Goal: Information Seeking & Learning: Learn about a topic

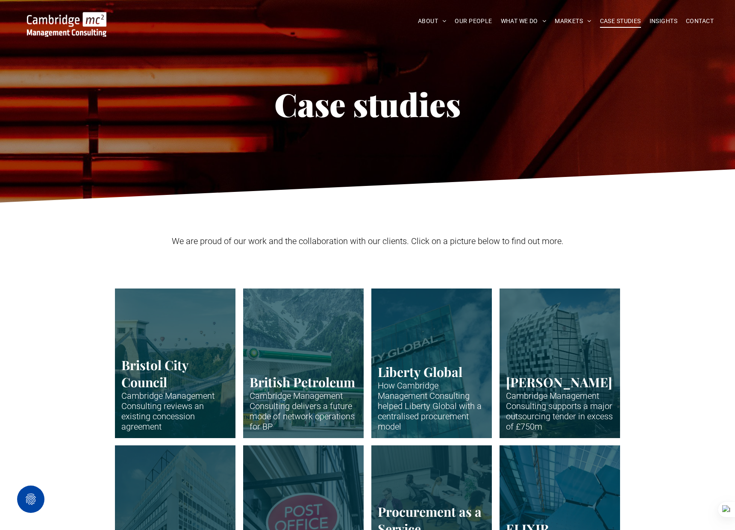
click at [533, 360] on link "One of the major office buildings for Norton Rose" at bounding box center [560, 363] width 128 height 159
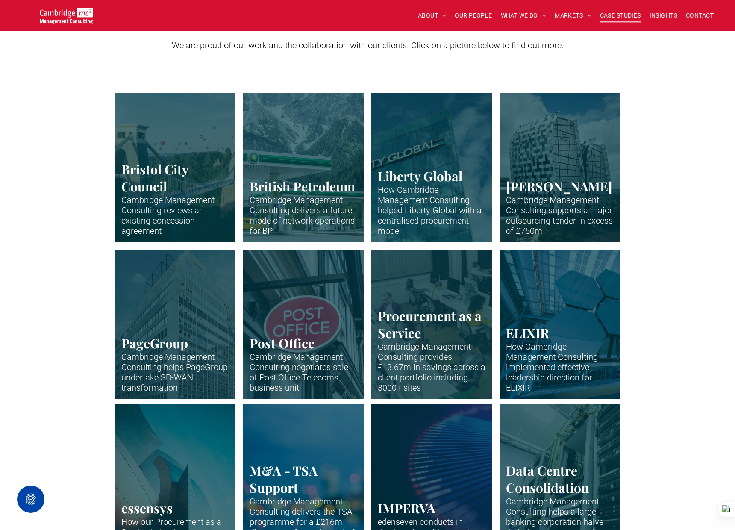
scroll to position [208, 0]
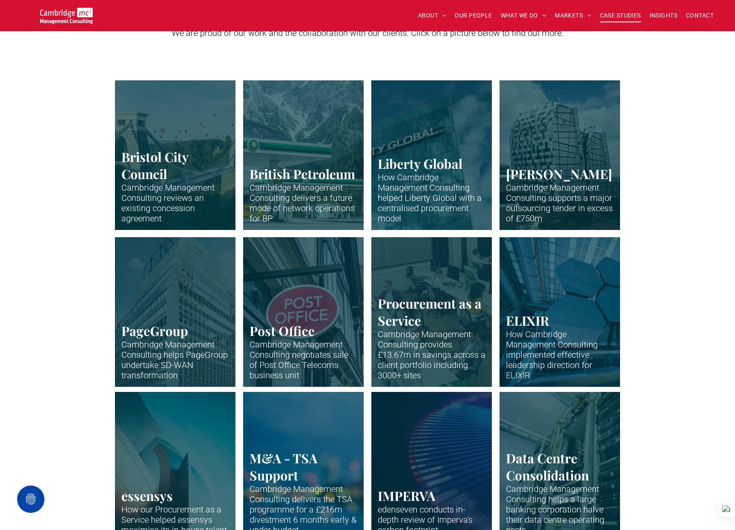
click at [204, 293] on link "Office building of PageGroup in Madison Avenue, New York" at bounding box center [176, 311] width 128 height 159
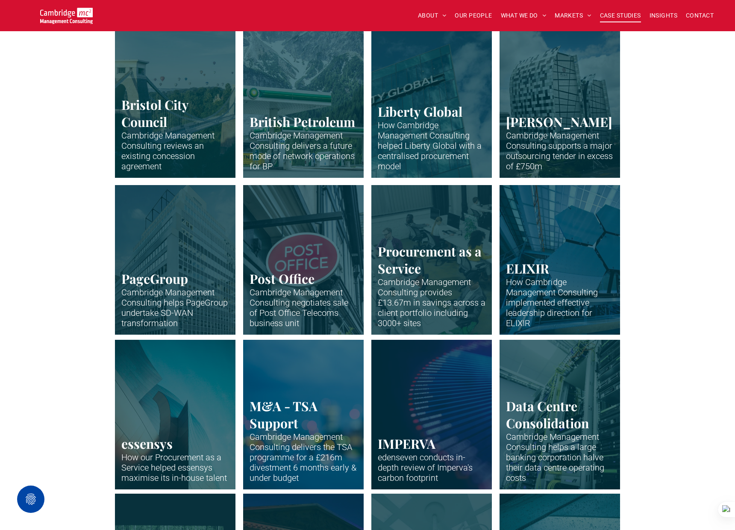
scroll to position [259, 0]
